Goal: Information Seeking & Learning: Learn about a topic

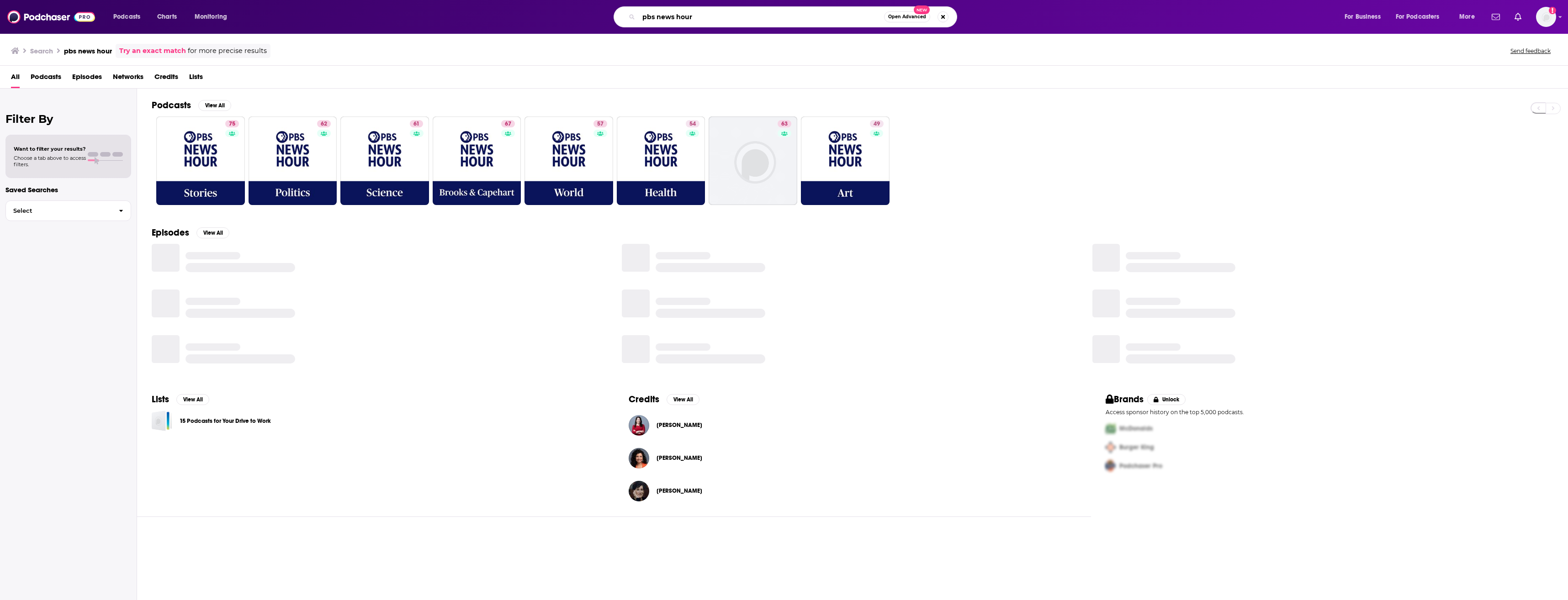
click at [872, 16] on input "pbs news hour" at bounding box center [761, 17] width 245 height 15
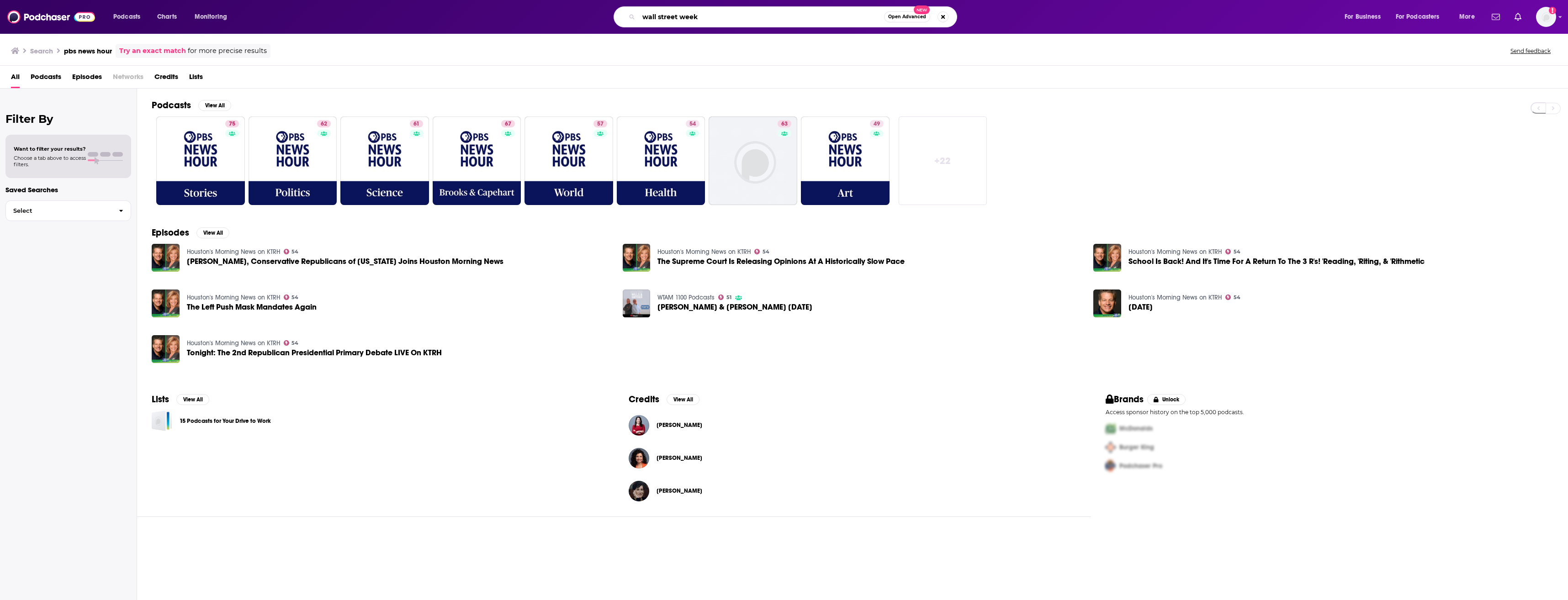
type input "wall street week"
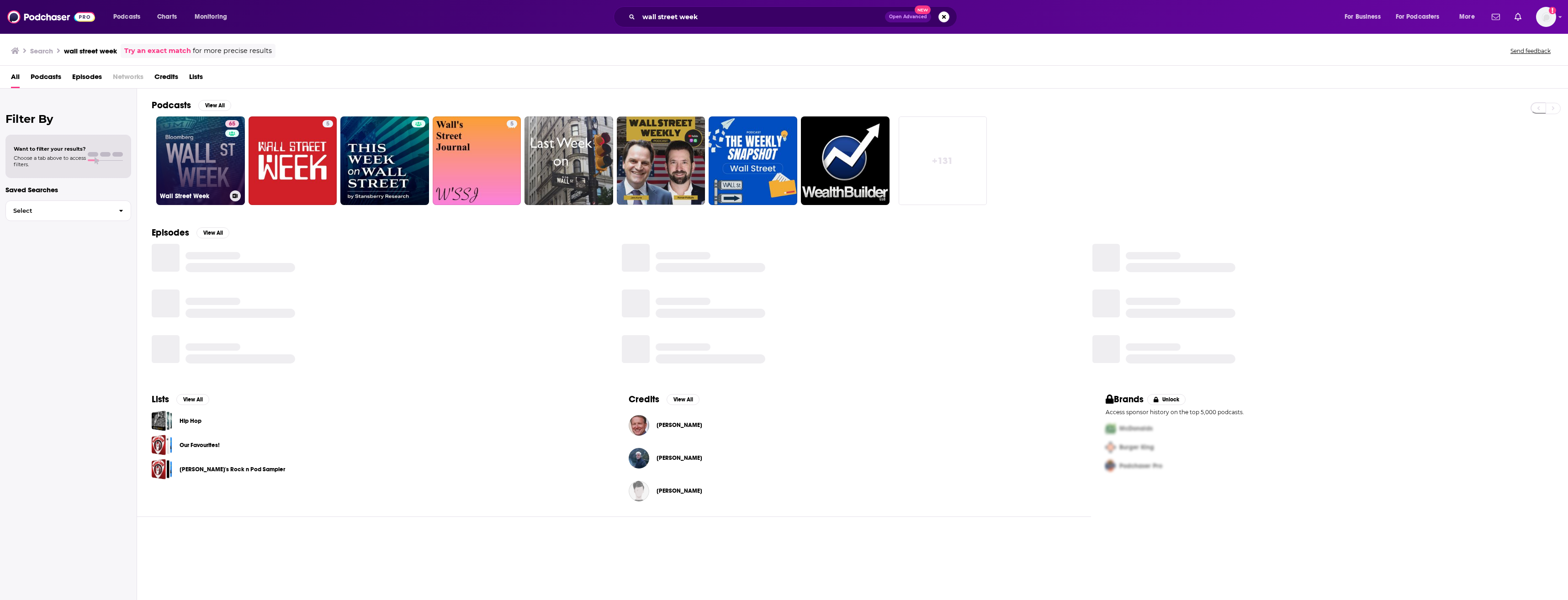
click at [187, 166] on link "[STREET_ADDRESS]" at bounding box center [201, 161] width 89 height 89
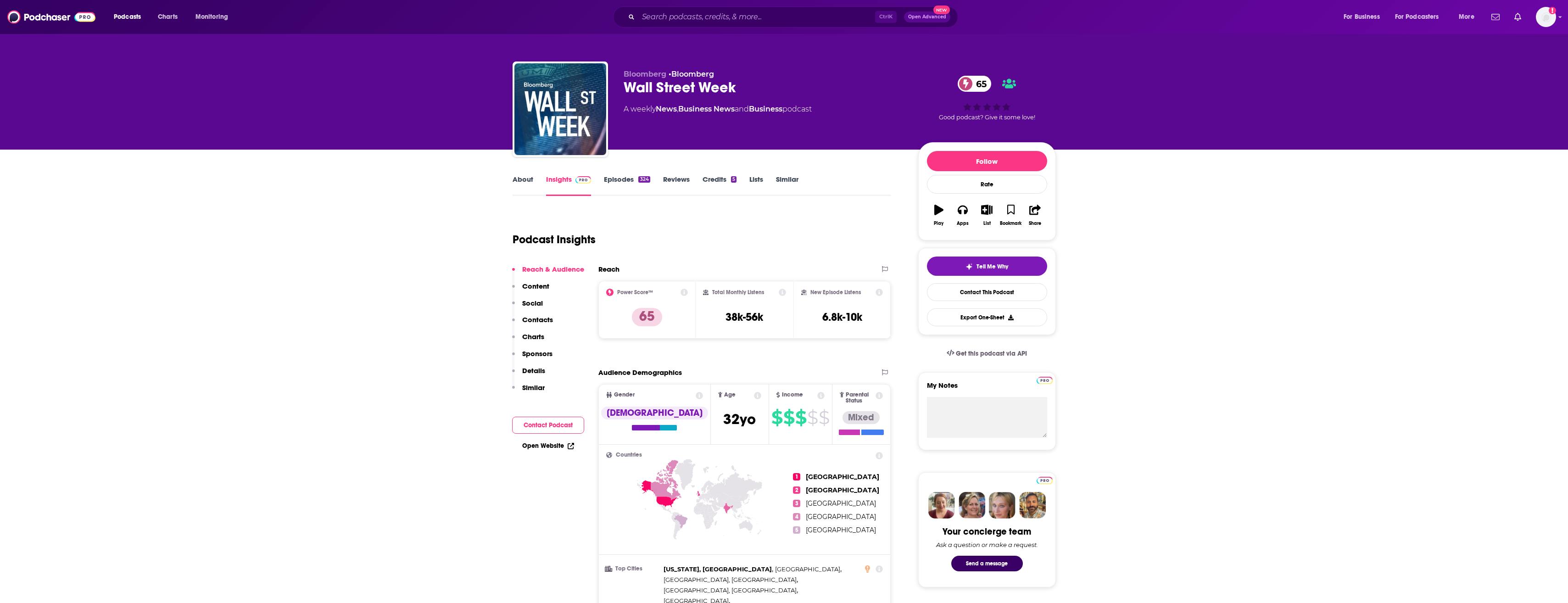
click at [616, 177] on link "Episodes 324" at bounding box center [627, 185] width 46 height 21
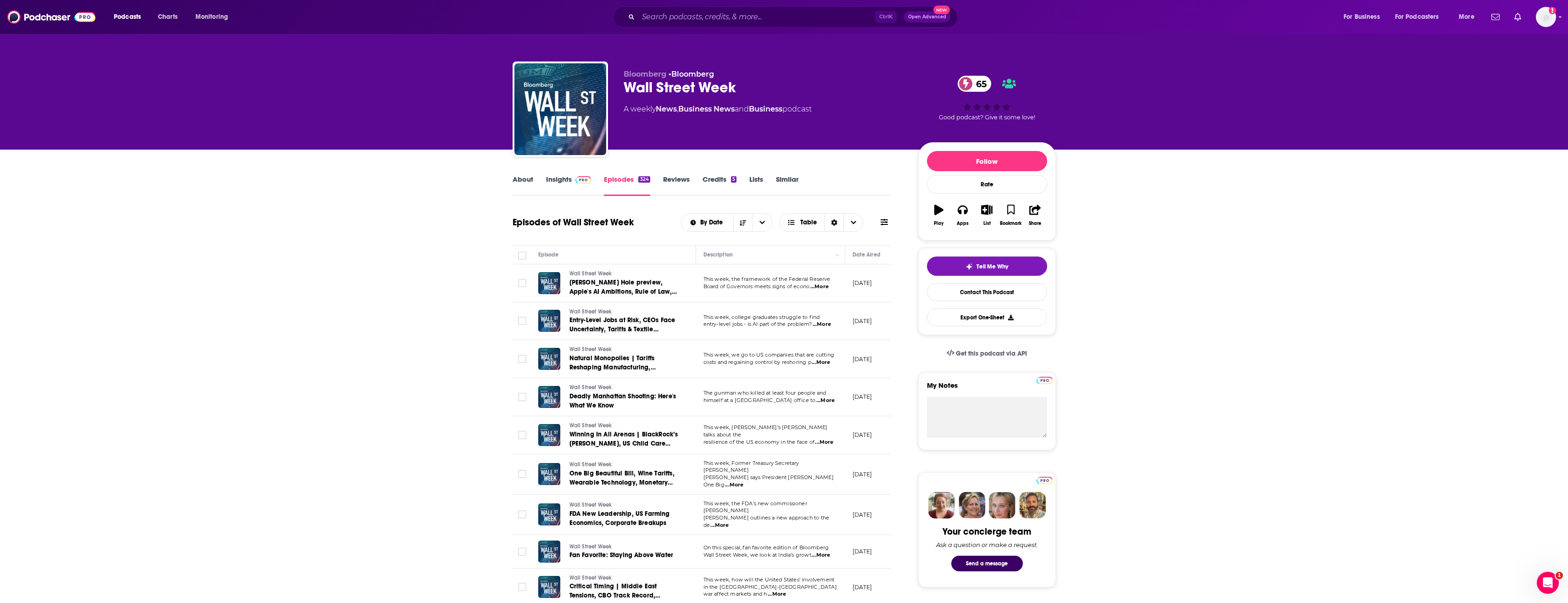
click at [823, 288] on span "...More" at bounding box center [820, 287] width 18 height 7
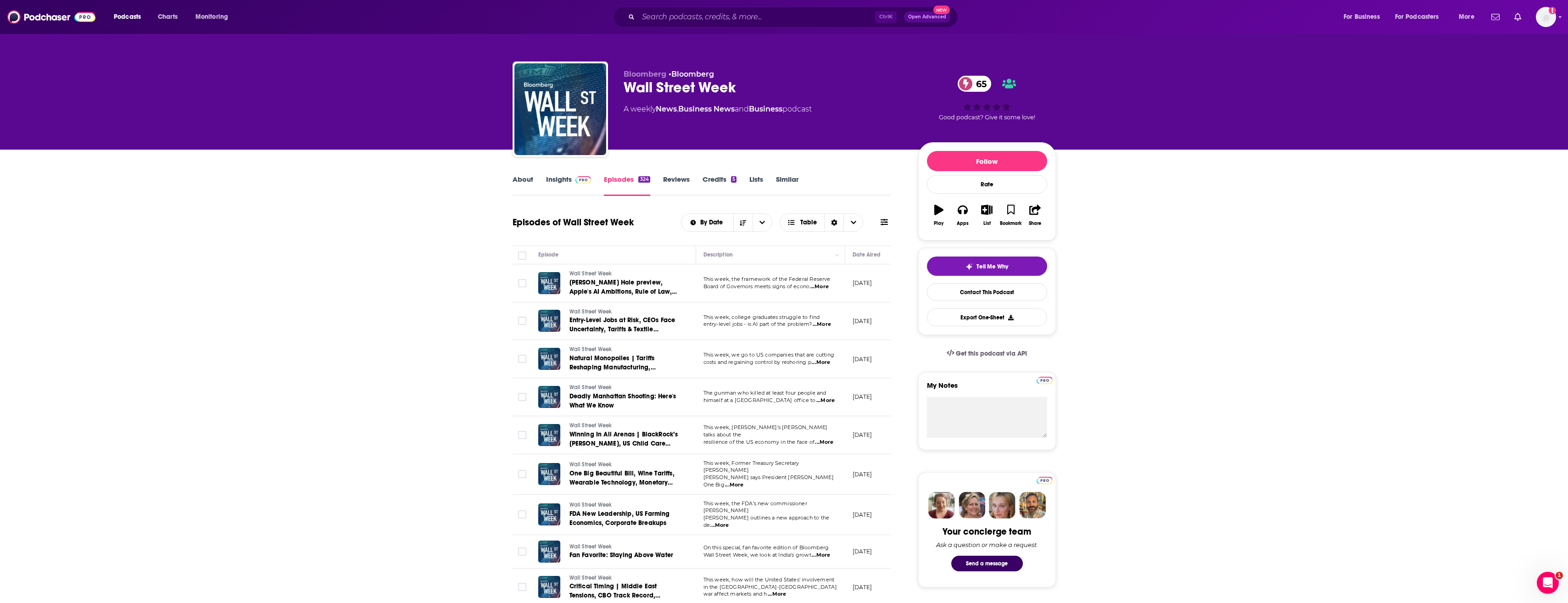
click at [823, 327] on span "...More" at bounding box center [822, 325] width 18 height 7
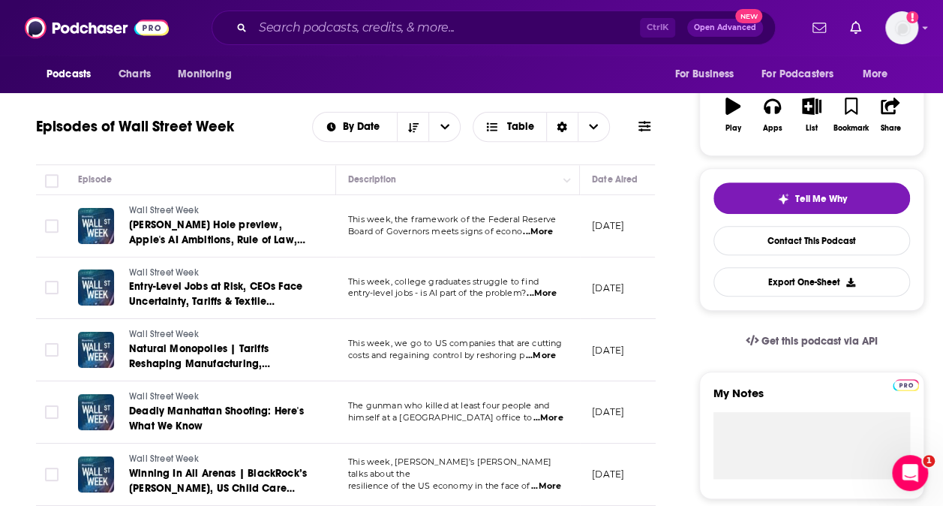
scroll to position [236, 0]
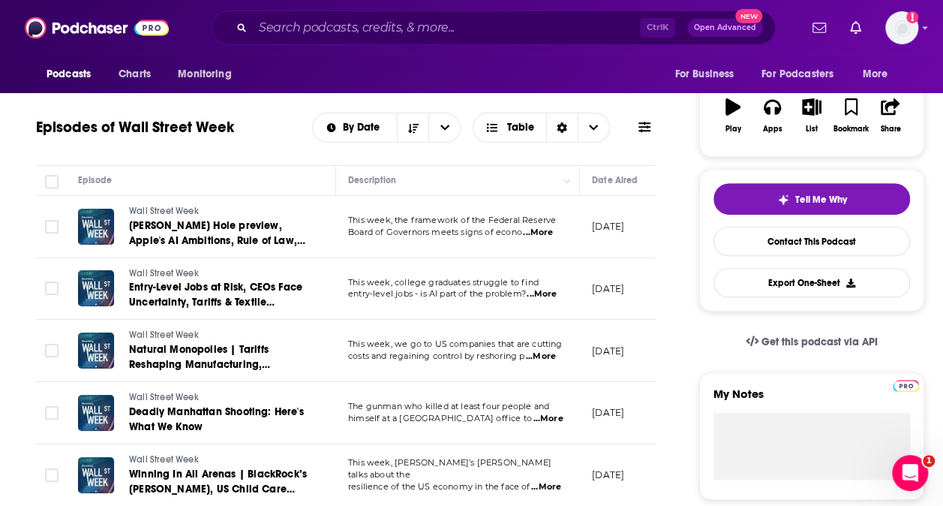
click at [536, 228] on span "...More" at bounding box center [538, 233] width 30 height 12
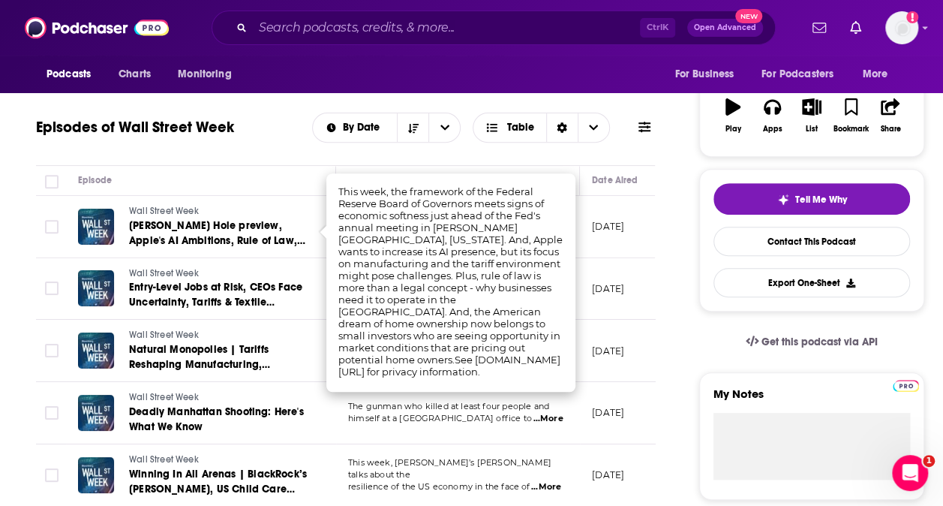
click at [486, 429] on td "The gunman who killed at least four people and himself at a [GEOGRAPHIC_DATA] o…" at bounding box center [458, 413] width 244 height 62
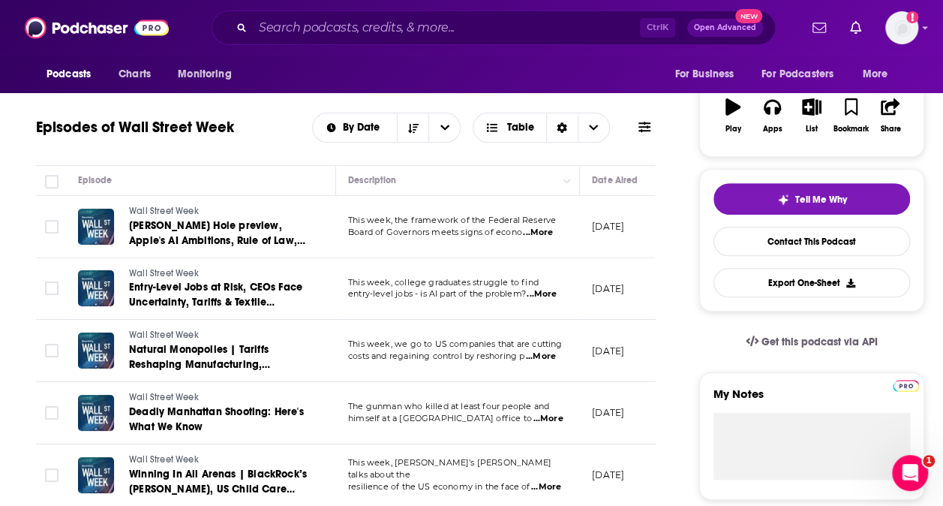
click at [541, 293] on span "...More" at bounding box center [542, 294] width 30 height 12
click at [546, 353] on span "...More" at bounding box center [541, 357] width 30 height 12
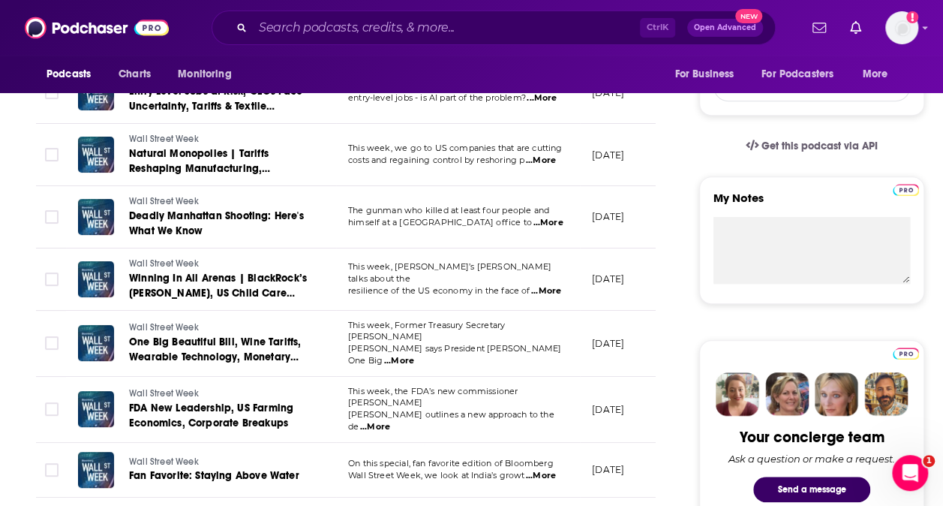
scroll to position [434, 0]
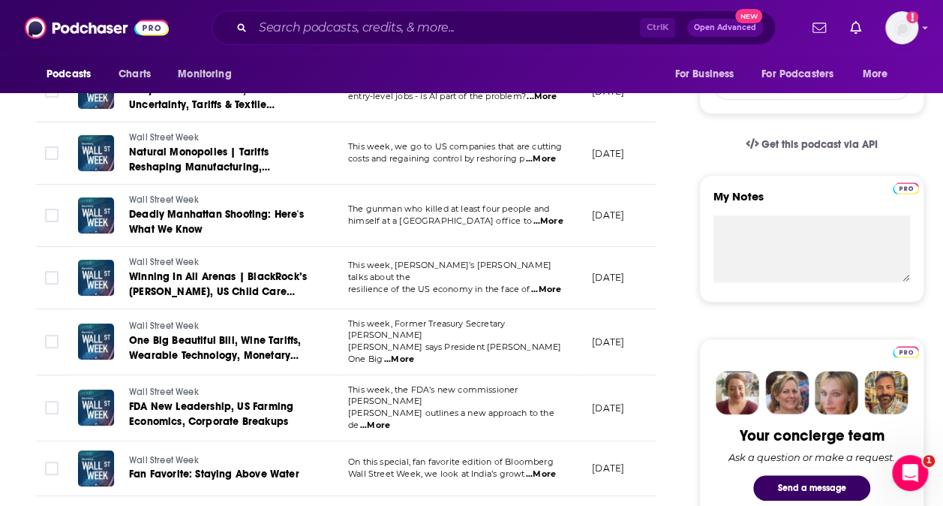
click at [551, 223] on span "...More" at bounding box center [548, 221] width 30 height 12
click at [555, 284] on span "...More" at bounding box center [546, 290] width 30 height 12
